Goal: Task Accomplishment & Management: Use online tool/utility

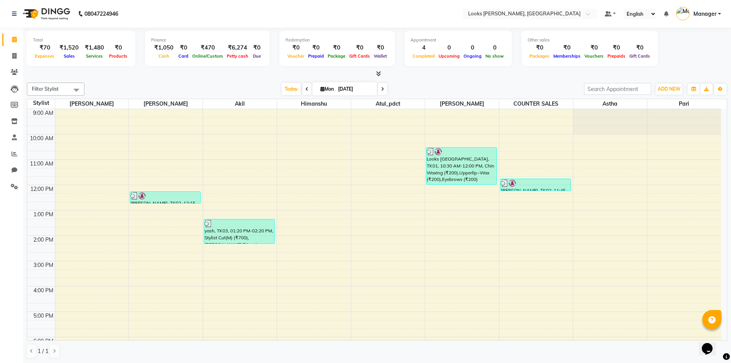
click at [377, 75] on icon at bounding box center [378, 74] width 5 height 6
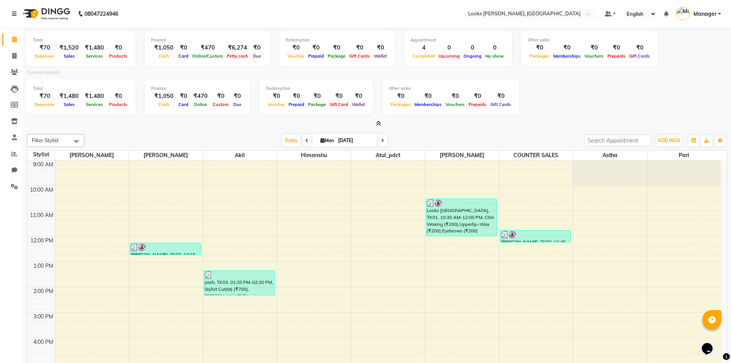
click at [379, 123] on icon at bounding box center [378, 123] width 5 height 6
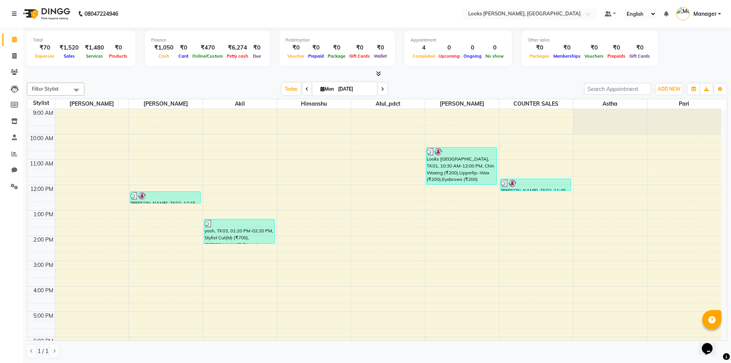
click at [381, 73] on icon at bounding box center [378, 74] width 5 height 6
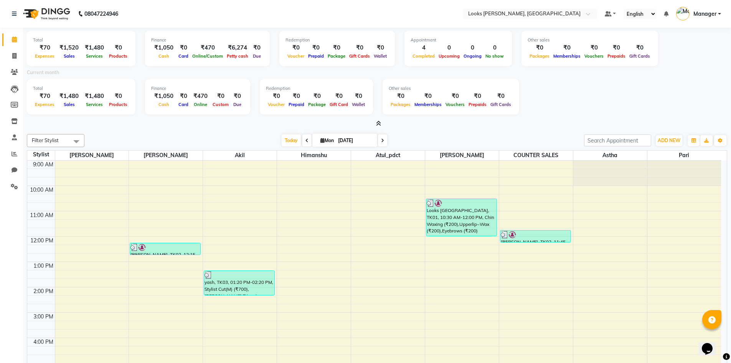
click at [377, 125] on icon at bounding box center [378, 123] width 5 height 6
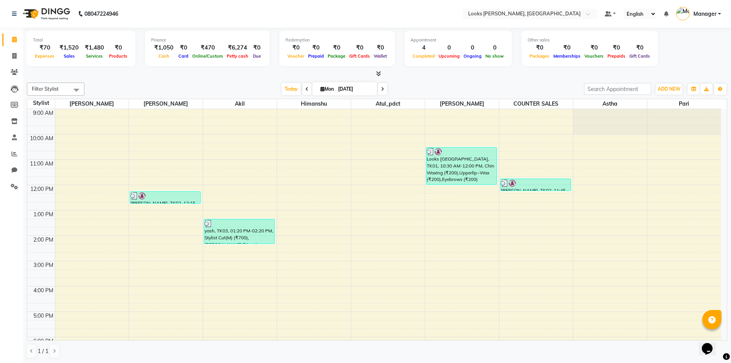
scroll to position [0, 0]
click at [15, 56] on icon at bounding box center [14, 56] width 4 height 6
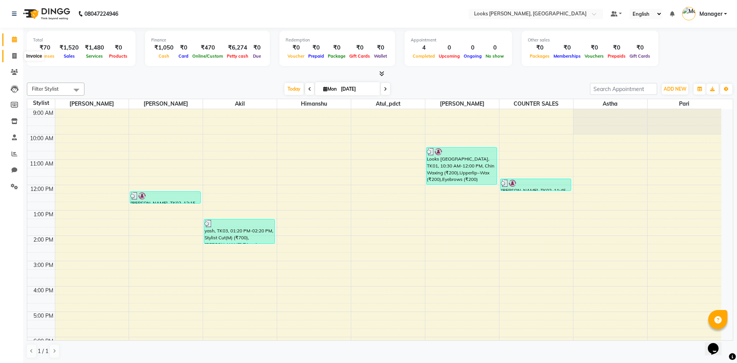
select select "service"
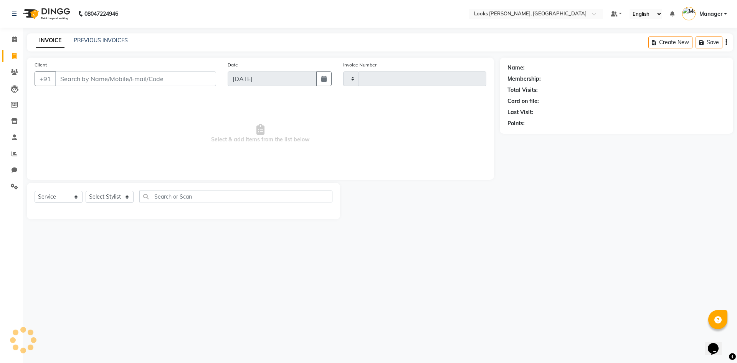
type input "1071"
select select "6017"
click at [119, 197] on select "Select Stylist" at bounding box center [110, 197] width 48 height 12
click at [86, 191] on select "Select Stylist AFJAL AHMAD Akil Astha Atul_pdct BRM_MASTER COUNTER SALES Himans…" at bounding box center [110, 197] width 48 height 12
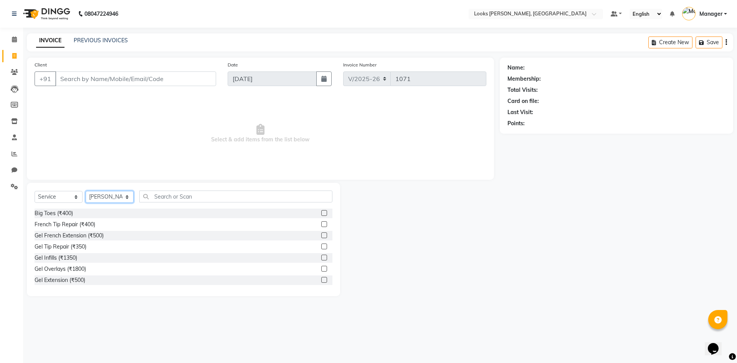
click at [111, 200] on select "Select Stylist AFJAL AHMAD Akil Astha Atul_pdct BRM_MASTER COUNTER SALES Himans…" at bounding box center [110, 197] width 48 height 12
select select "67379"
click at [86, 191] on select "Select Stylist AFJAL AHMAD Akil Astha Atul_pdct BRM_MASTER COUNTER SALES Himans…" at bounding box center [110, 197] width 48 height 12
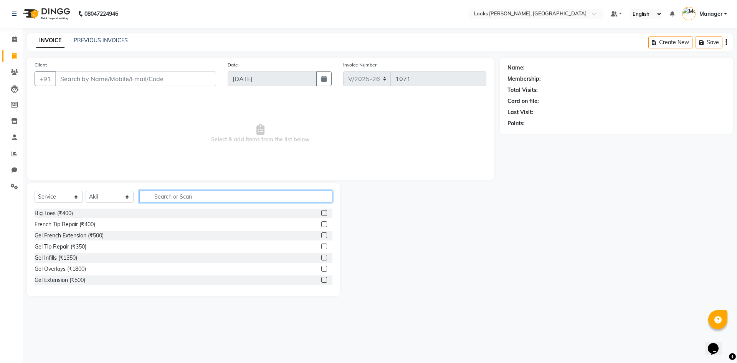
click at [158, 198] on input "text" at bounding box center [235, 196] width 193 height 12
type input "cut"
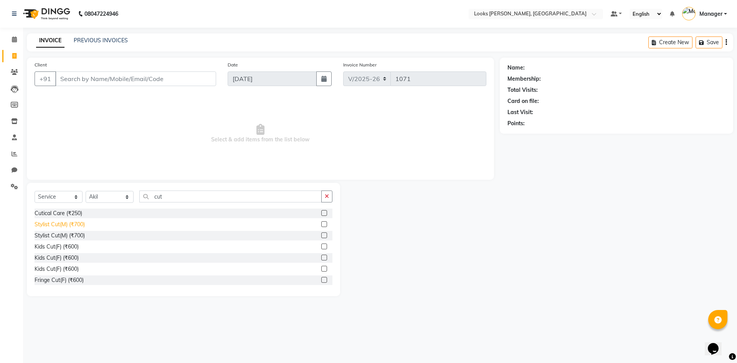
click at [76, 225] on div "Stylist Cut(M) (₹700)" at bounding box center [60, 224] width 50 height 8
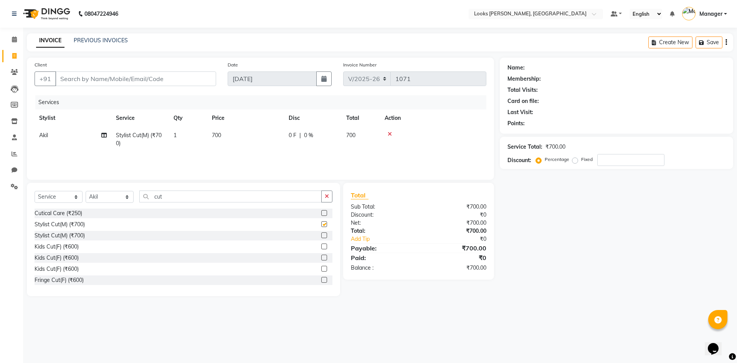
checkbox input "false"
click at [222, 138] on td "700" at bounding box center [245, 139] width 77 height 25
select select "67379"
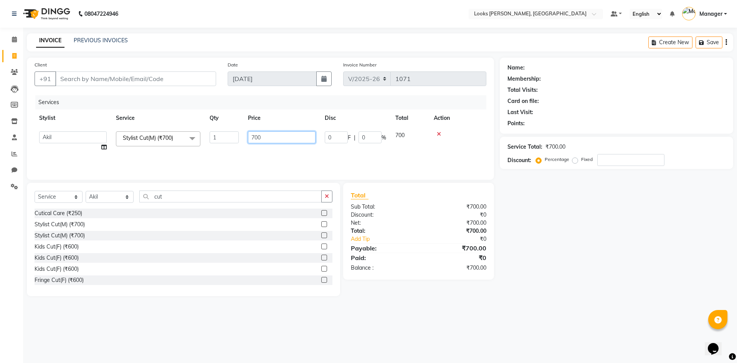
drag, startPoint x: 271, startPoint y: 136, endPoint x: 182, endPoint y: 151, distance: 89.9
click at [184, 151] on tr "AFJAL AHMAD Akil Astha Atul_pdct BRM_MASTER COUNTER SALES Himanshu JAMSHED ALI …" at bounding box center [261, 141] width 452 height 29
type input "350"
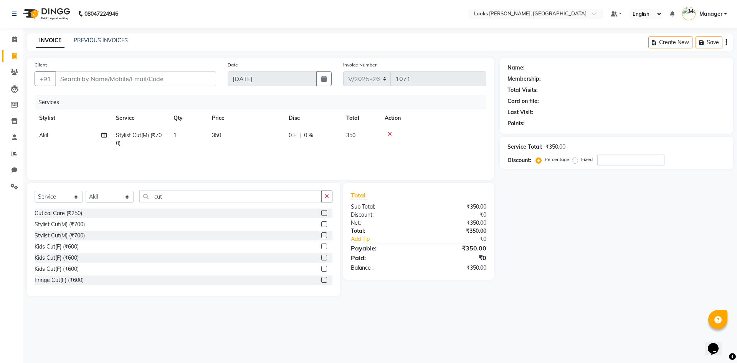
click at [462, 354] on div "08047224946 Select Location × Looks Yamuna Nagar, Haryana Default Panel My Pane…" at bounding box center [368, 181] width 737 height 363
click at [80, 76] on input "Client" at bounding box center [135, 78] width 161 height 15
type input "0"
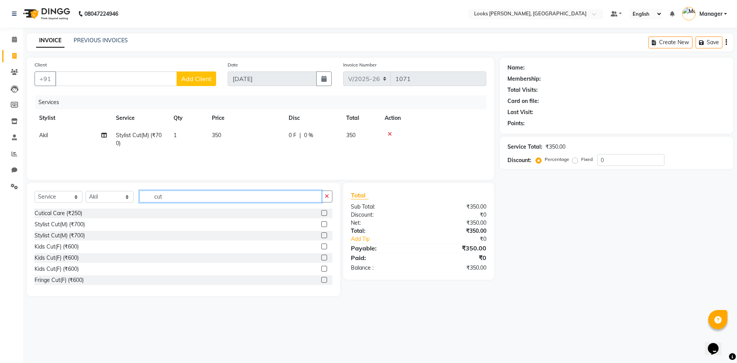
click at [184, 196] on input "cut" at bounding box center [230, 196] width 182 height 12
type input "beard"
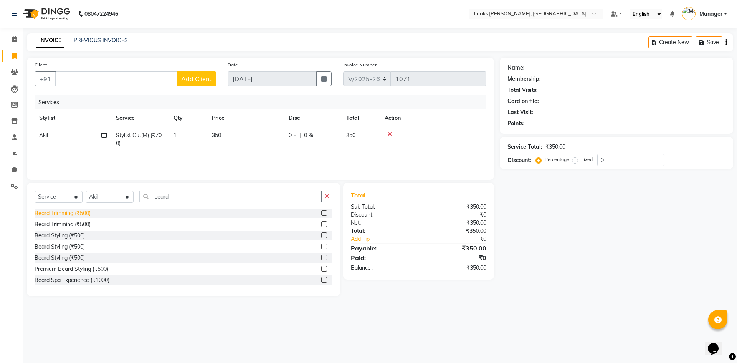
click at [88, 212] on div "Beard Trimming (₹500)" at bounding box center [63, 213] width 56 height 8
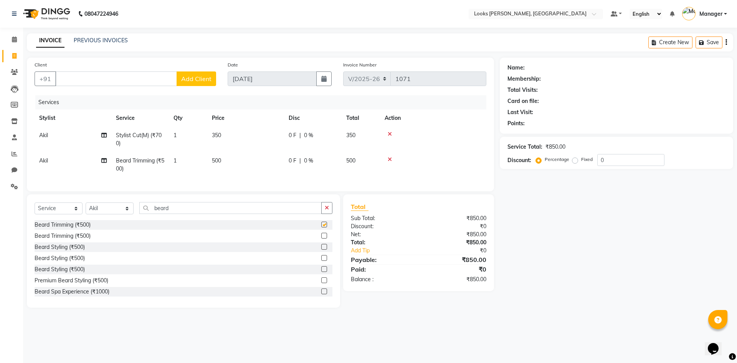
checkbox input "false"
click at [233, 153] on td "500" at bounding box center [245, 164] width 77 height 25
select select "67379"
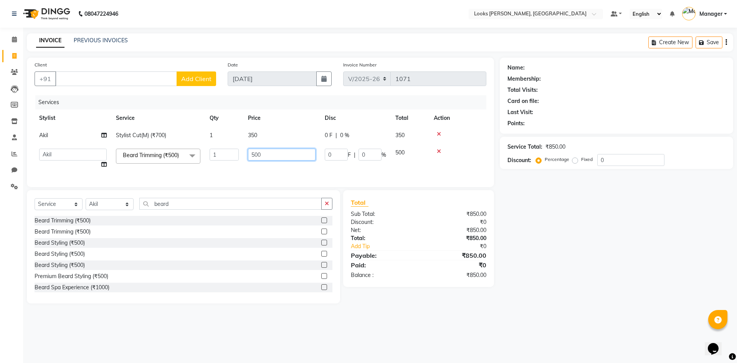
drag, startPoint x: 263, startPoint y: 151, endPoint x: 242, endPoint y: 154, distance: 21.3
click at [240, 154] on tr "AFJAL AHMAD Akil Astha Atul_pdct BRM_MASTER COUNTER SALES Himanshu JAMSHED ALI …" at bounding box center [261, 158] width 452 height 29
type input "250"
click at [162, 80] on input "Client" at bounding box center [116, 78] width 122 height 15
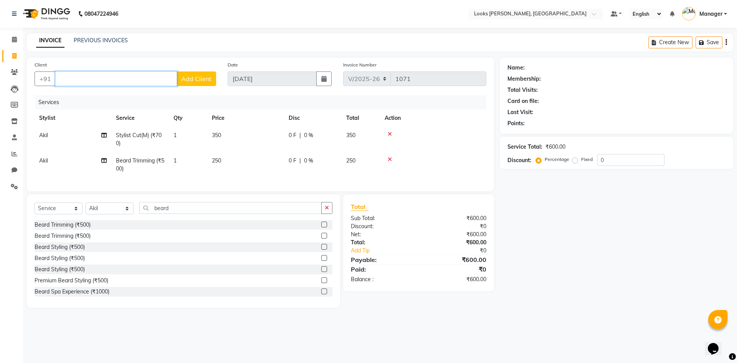
click at [154, 86] on input "Client" at bounding box center [116, 78] width 122 height 15
type input "8503602269"
click at [189, 74] on button "Add Client" at bounding box center [196, 78] width 40 height 15
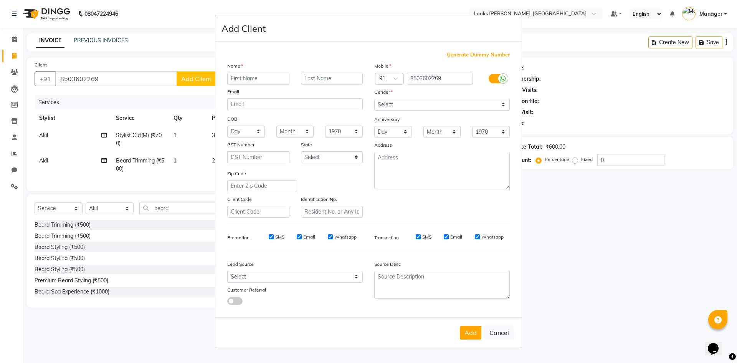
click at [244, 81] on input "text" at bounding box center [258, 79] width 62 height 12
type input "tanmye"
click at [401, 101] on select "Select Male Female Other Prefer Not To Say" at bounding box center [441, 105] width 135 height 12
select select "male"
click at [374, 99] on select "Select Male Female Other Prefer Not To Say" at bounding box center [441, 105] width 135 height 12
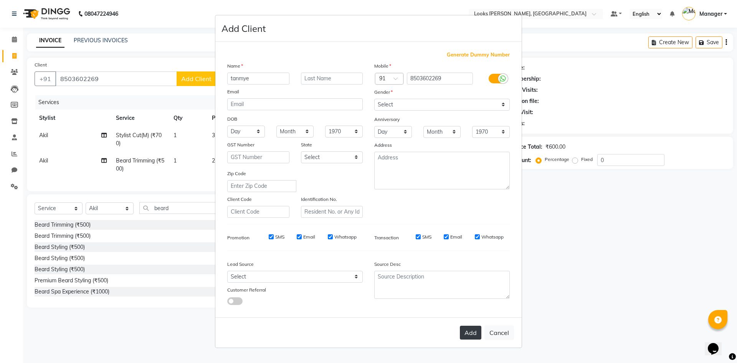
click at [470, 337] on button "Add" at bounding box center [470, 332] width 21 height 14
select select
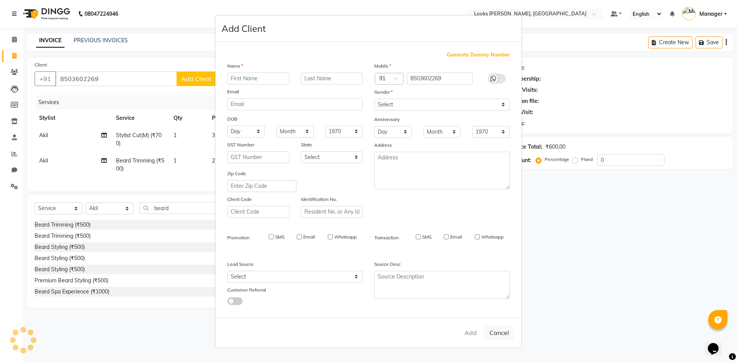
select select
checkbox input "false"
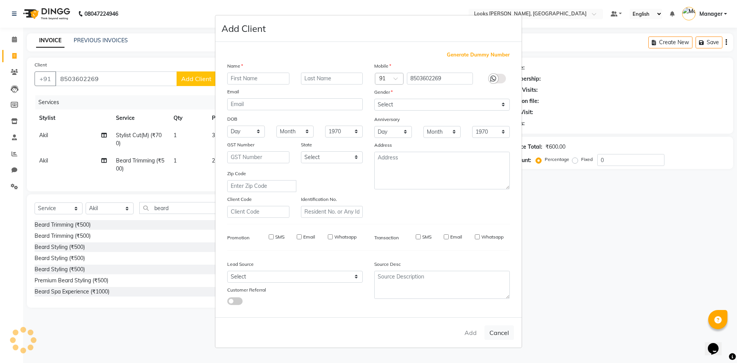
checkbox input "false"
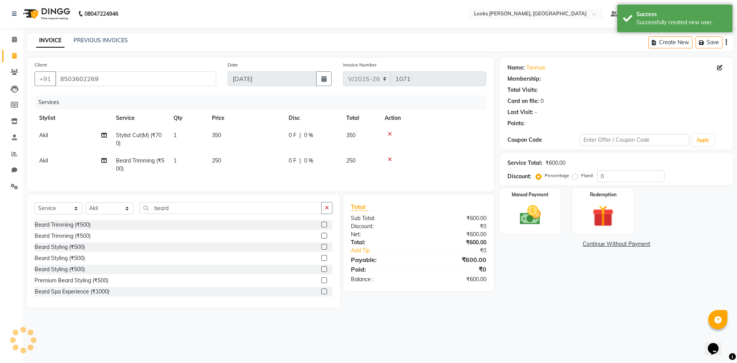
select select "1: Object"
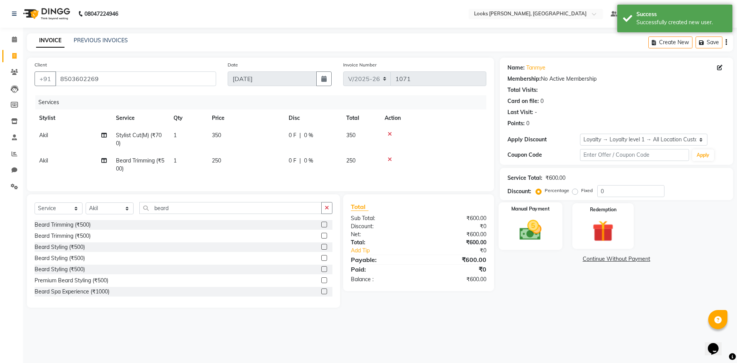
click at [544, 238] on img at bounding box center [530, 229] width 36 height 25
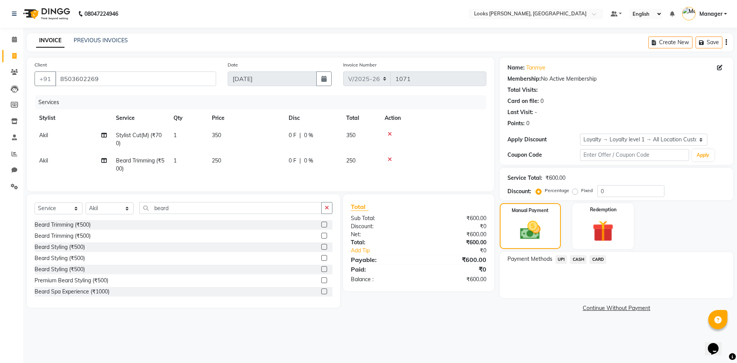
click at [559, 257] on span "UPI" at bounding box center [561, 259] width 12 height 9
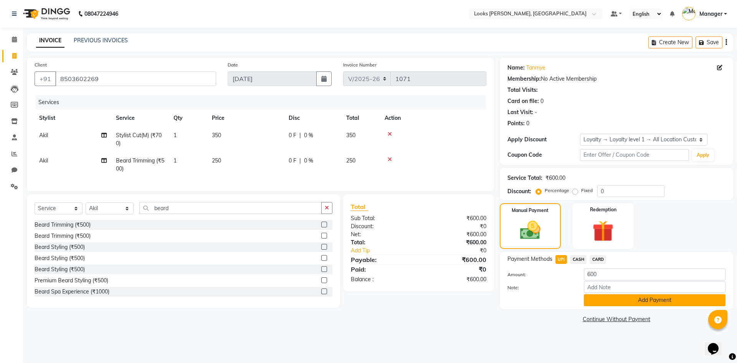
click at [602, 302] on button "Add Payment" at bounding box center [655, 300] width 142 height 12
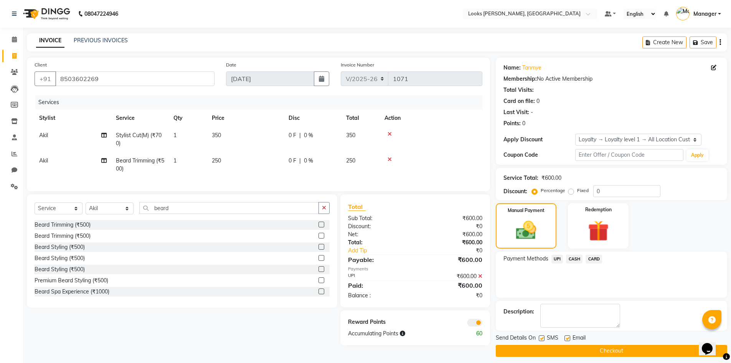
scroll to position [5, 0]
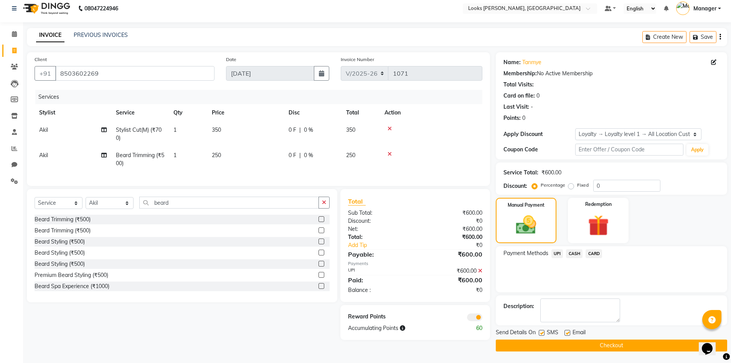
click at [551, 343] on button "Checkout" at bounding box center [611, 345] width 231 height 12
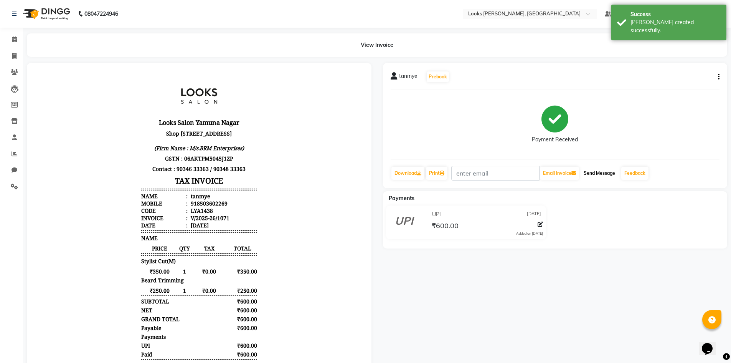
click at [590, 178] on button "Send Message" at bounding box center [599, 172] width 38 height 13
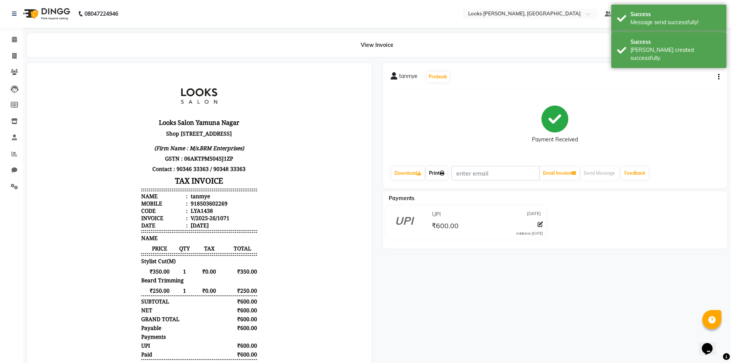
click at [432, 176] on link "Print" at bounding box center [436, 172] width 21 height 13
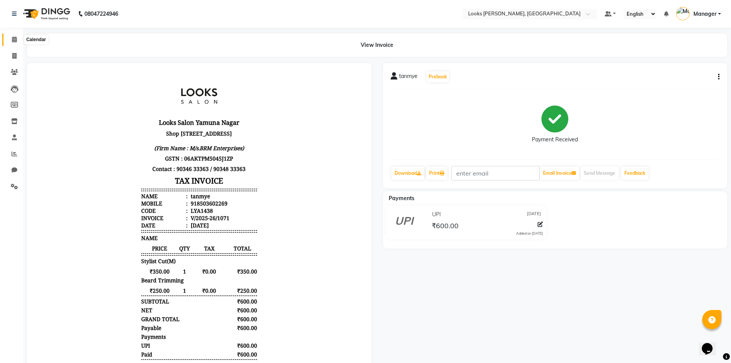
click at [19, 38] on span at bounding box center [14, 39] width 13 height 9
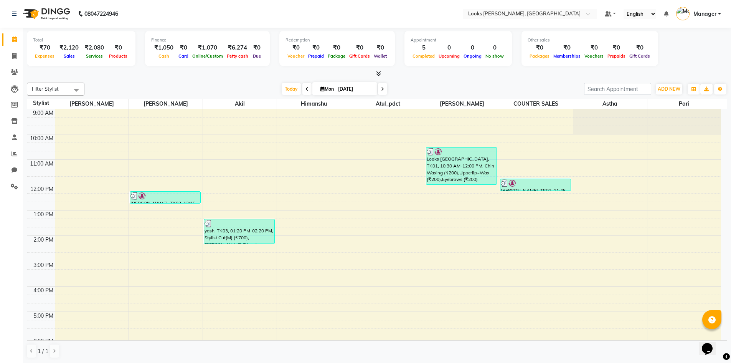
scroll to position [0, 0]
